Goal: Task Accomplishment & Management: Use online tool/utility

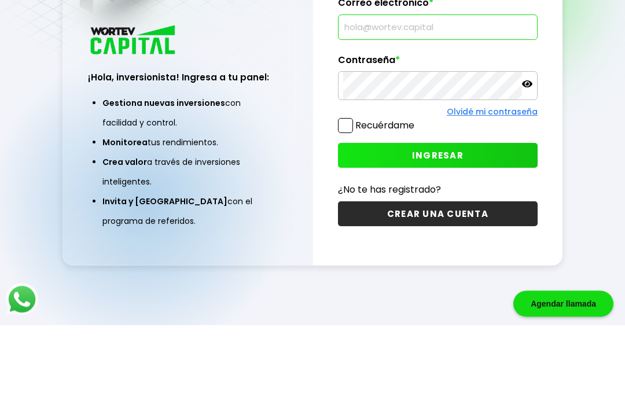
type input "[EMAIL_ADDRESS][DOMAIN_NAME]"
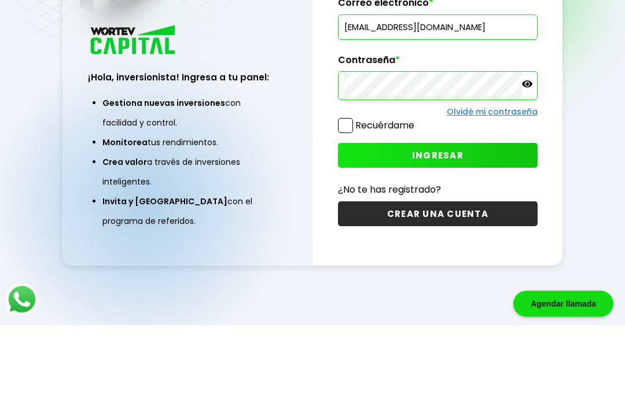
scroll to position [84, 0]
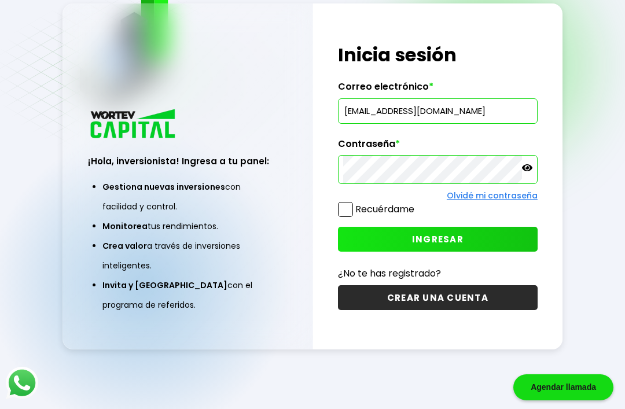
click at [410, 236] on button "INGRESAR" at bounding box center [438, 239] width 200 height 25
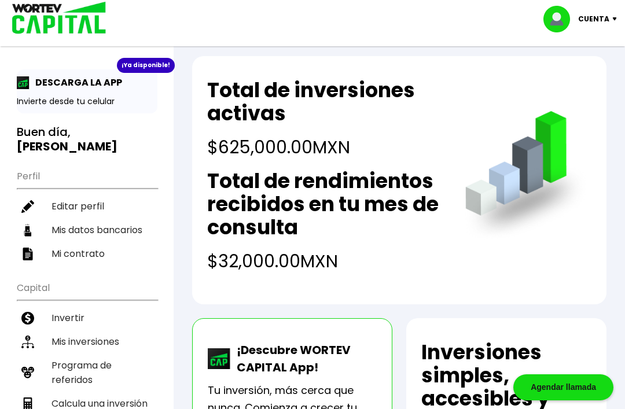
scroll to position [13, 0]
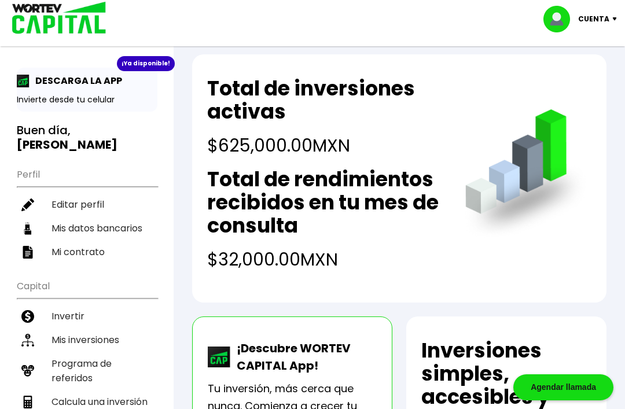
click at [111, 402] on li "Calcula una inversión" at bounding box center [87, 402] width 141 height 24
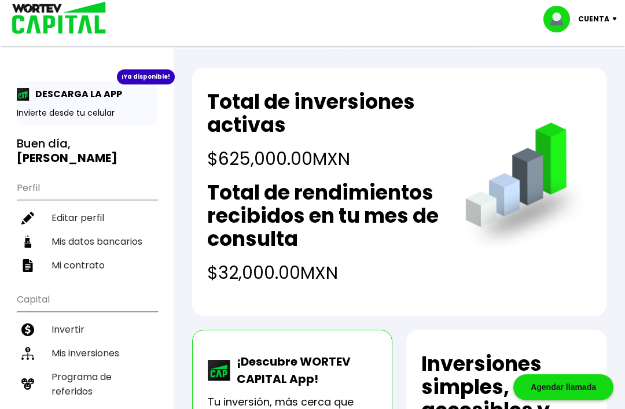
select select "1"
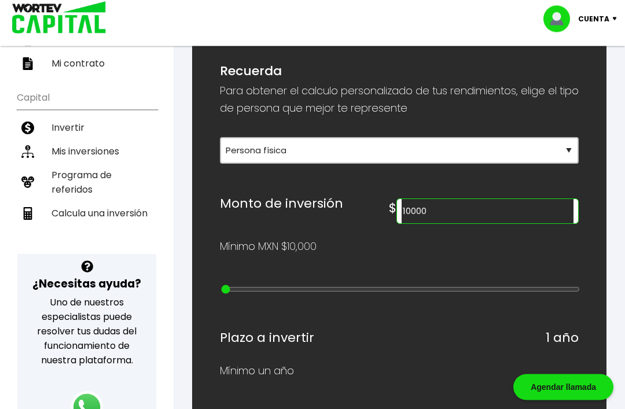
scroll to position [201, 0]
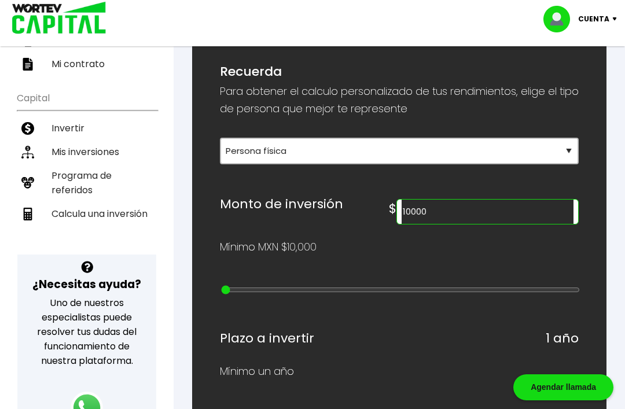
click at [460, 224] on input "10000" at bounding box center [488, 212] width 172 height 24
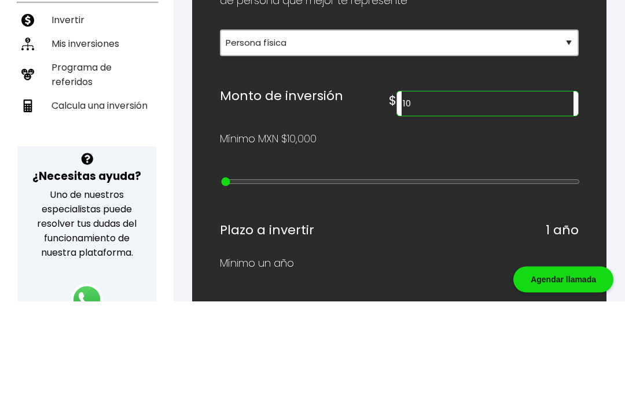
type input "1"
type input "100000"
click at [512, 238] on div "Mínimo MXN $10,000" at bounding box center [399, 246] width 359 height 17
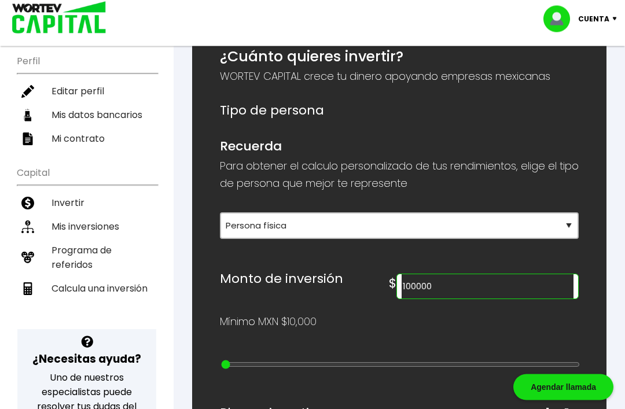
scroll to position [129, 0]
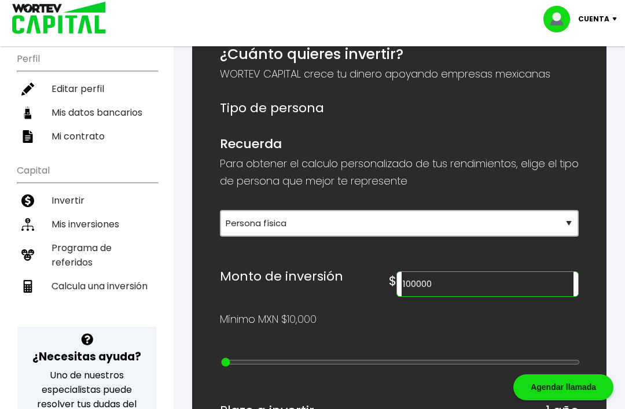
click at [110, 202] on li "Invertir" at bounding box center [87, 201] width 141 height 24
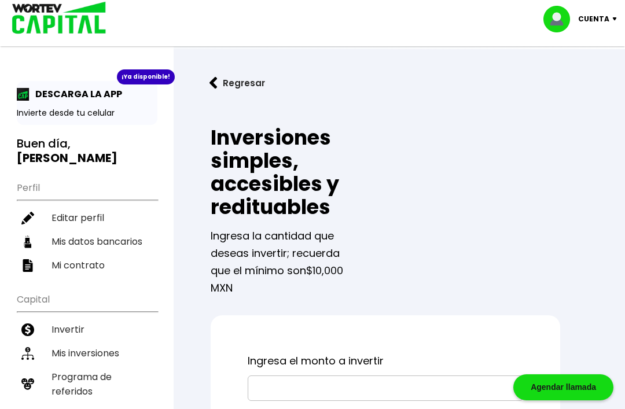
click at [101, 345] on li "Mis inversiones" at bounding box center [87, 353] width 141 height 24
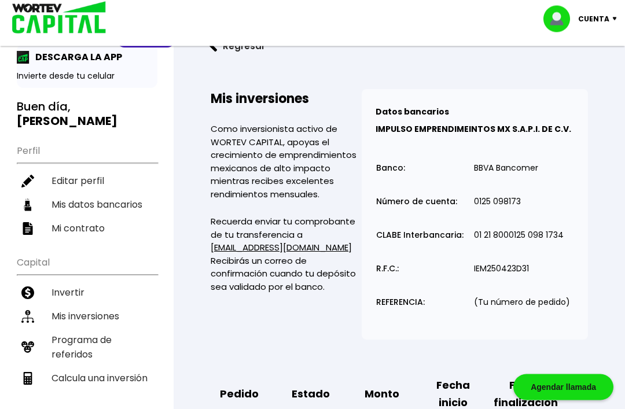
scroll to position [37, 0]
click at [112, 314] on li "Mis inversiones" at bounding box center [87, 316] width 141 height 24
click at [41, 312] on li "Mis inversiones" at bounding box center [87, 316] width 141 height 24
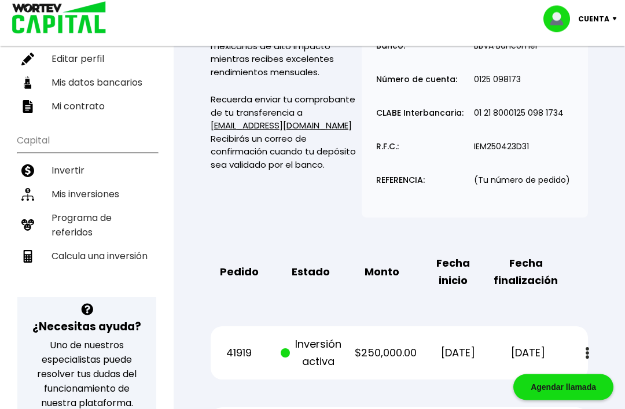
scroll to position [157, 0]
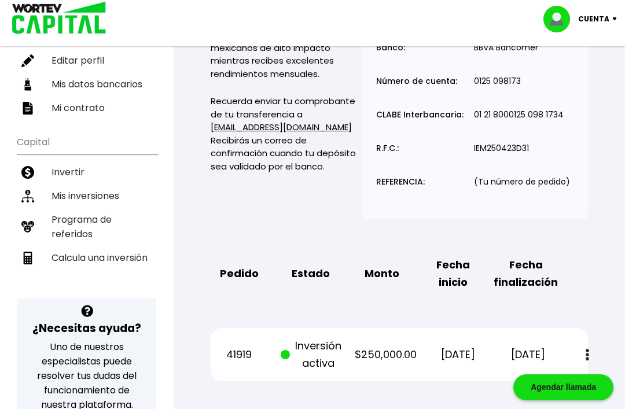
click at [107, 193] on li "Mis inversiones" at bounding box center [87, 196] width 141 height 24
click at [73, 193] on li "Mis inversiones" at bounding box center [87, 196] width 141 height 24
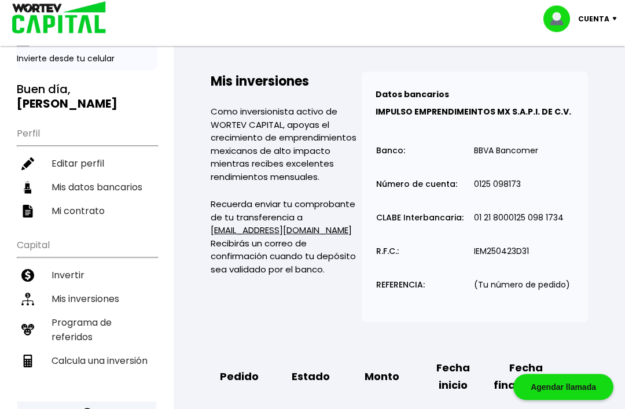
scroll to position [56, 0]
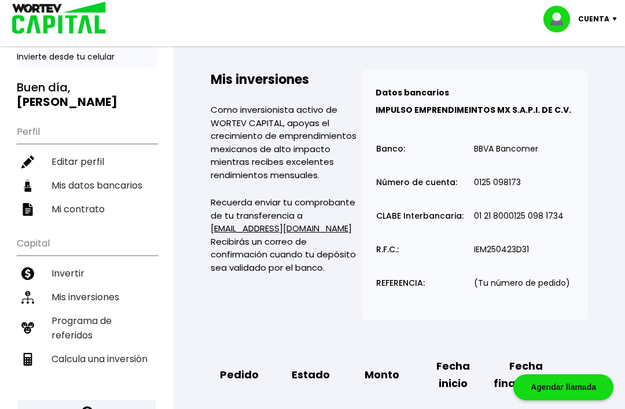
click at [89, 326] on li "Programa de referidos" at bounding box center [87, 328] width 141 height 38
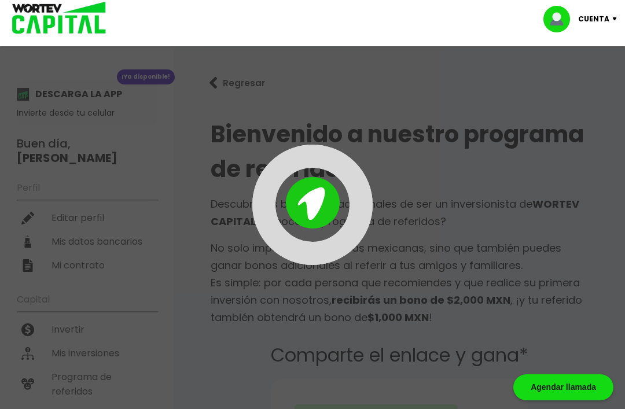
type input "[URL][DOMAIN_NAME]"
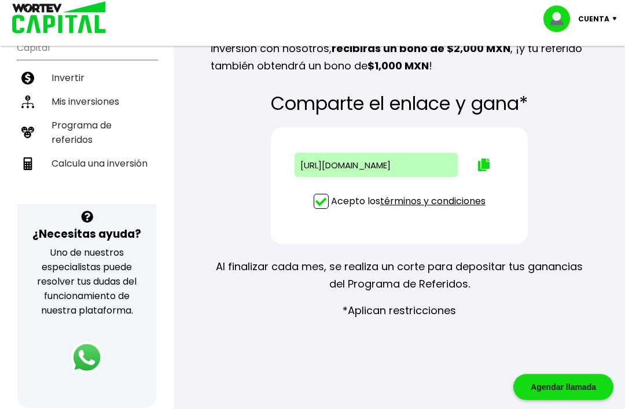
scroll to position [223, 0]
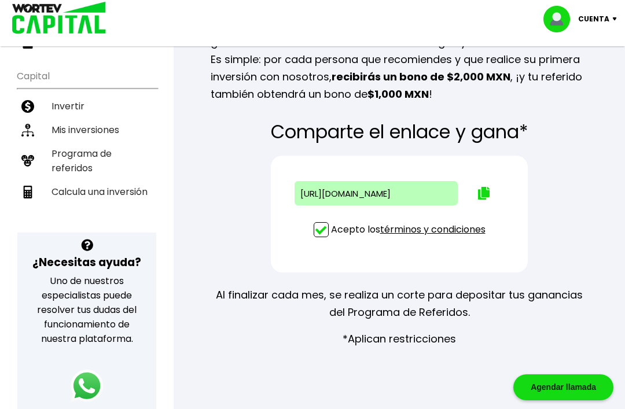
click at [475, 200] on button at bounding box center [484, 193] width 46 height 30
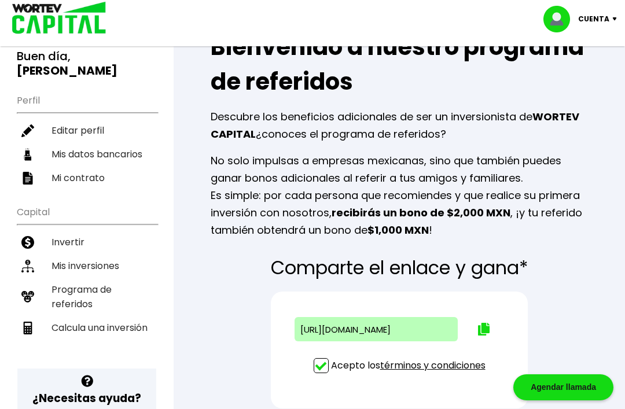
scroll to position [87, 0]
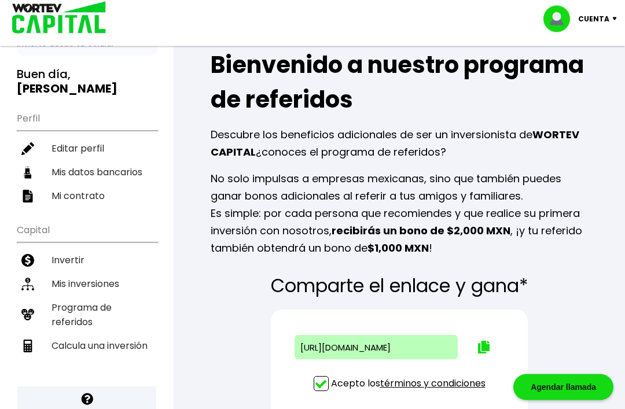
click at [156, 347] on li "Calcula una inversión" at bounding box center [87, 346] width 141 height 24
select select "1"
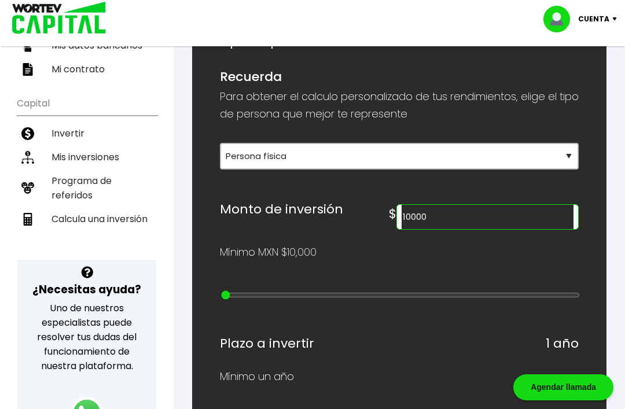
scroll to position [195, 0]
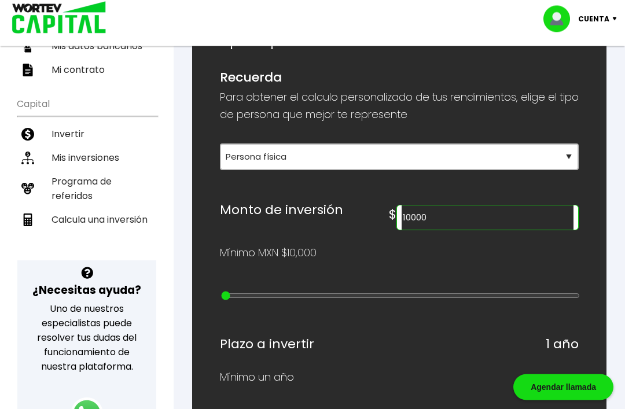
click at [136, 160] on li "Mis inversiones" at bounding box center [87, 158] width 141 height 24
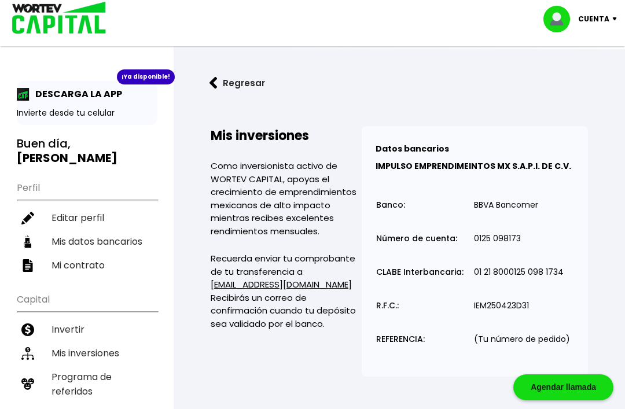
click at [35, 21] on img at bounding box center [55, 19] width 111 height 38
